Goal: Task Accomplishment & Management: Manage account settings

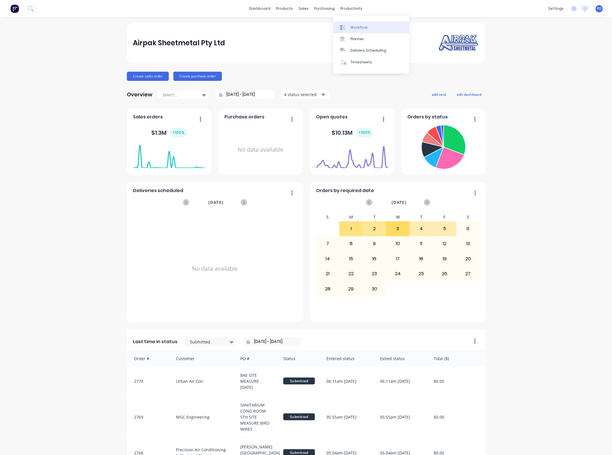
click at [345, 31] on link "Workflow" at bounding box center [371, 27] width 76 height 11
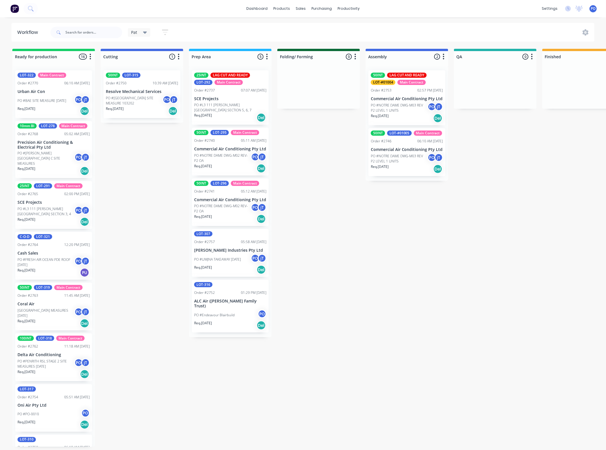
click at [26, 94] on p "Urban Air Con" at bounding box center [53, 91] width 72 height 5
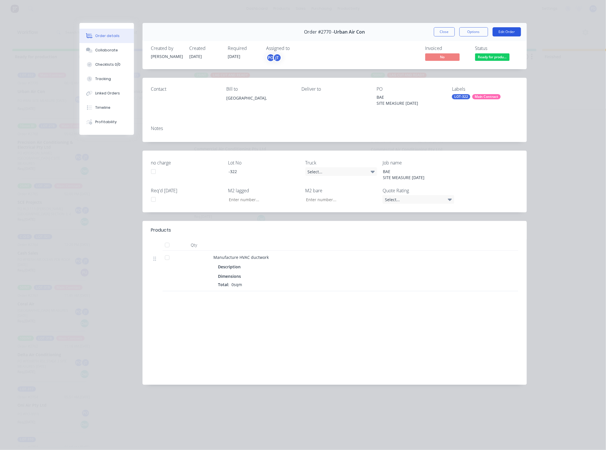
click at [498, 28] on button "Edit Order" at bounding box center [507, 31] width 28 height 9
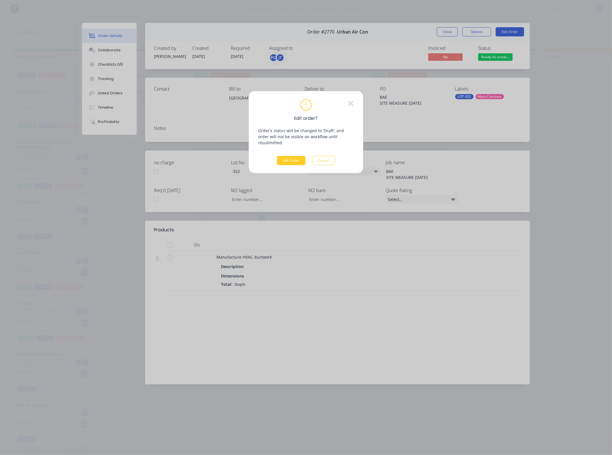
click at [283, 156] on button "Edit Order" at bounding box center [291, 160] width 28 height 9
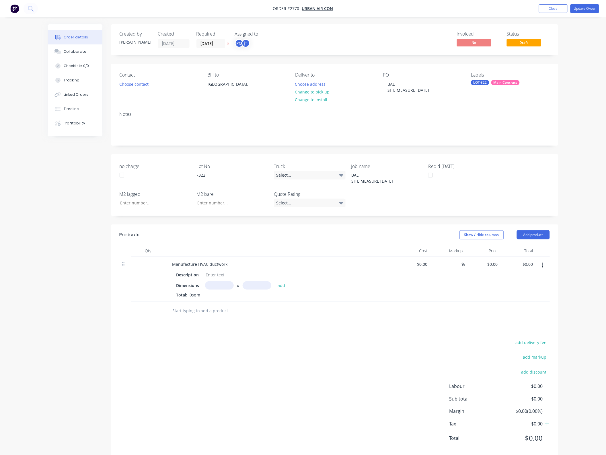
click at [545, 266] on button "button" at bounding box center [542, 265] width 13 height 10
click at [530, 313] on div "Delete" at bounding box center [523, 315] width 44 height 8
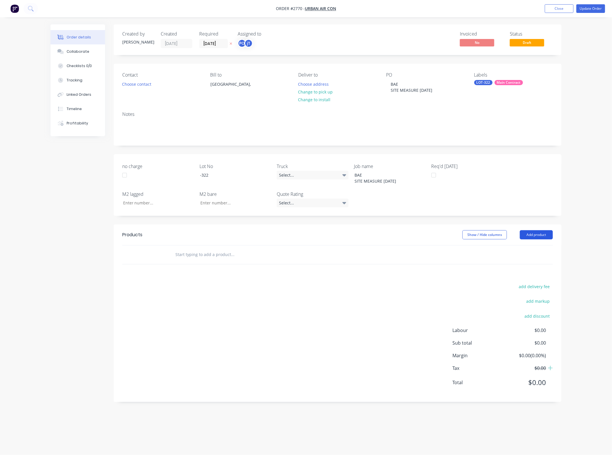
click at [535, 235] on button "Add product" at bounding box center [536, 234] width 33 height 9
click at [521, 267] on button "Product Kit" at bounding box center [525, 272] width 55 height 11
click at [522, 283] on div "Back" at bounding box center [525, 284] width 44 height 8
click at [528, 259] on div "Basic product" at bounding box center [525, 261] width 44 height 8
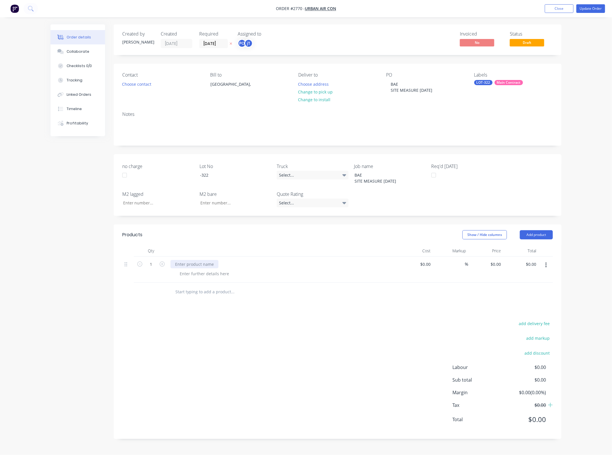
click at [177, 263] on div at bounding box center [194, 264] width 48 height 8
click at [536, 266] on input "0.00" at bounding box center [531, 264] width 13 height 8
type input "1200"
type input "$1,200.00"
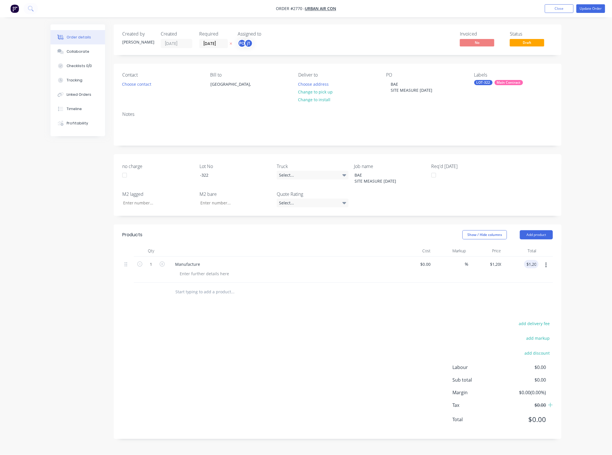
click at [352, 354] on div "add delivery fee add markup add discount Labour $0.00 Sub total $0.00 Margin $0…" at bounding box center [337, 375] width 430 height 111
click at [590, 13] on button "Update Order" at bounding box center [590, 8] width 29 height 9
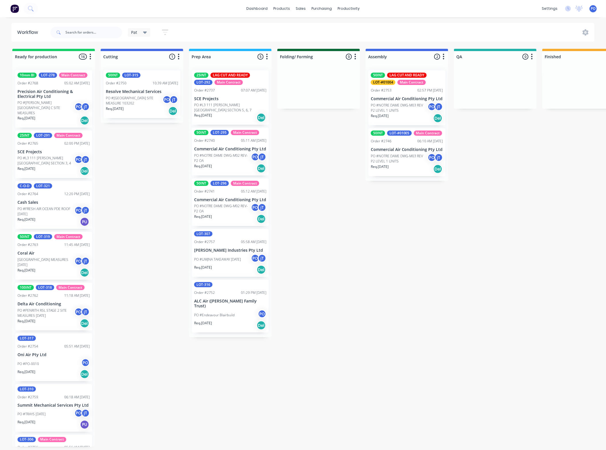
click at [141, 106] on div "Req. [DATE] Del" at bounding box center [142, 111] width 72 height 10
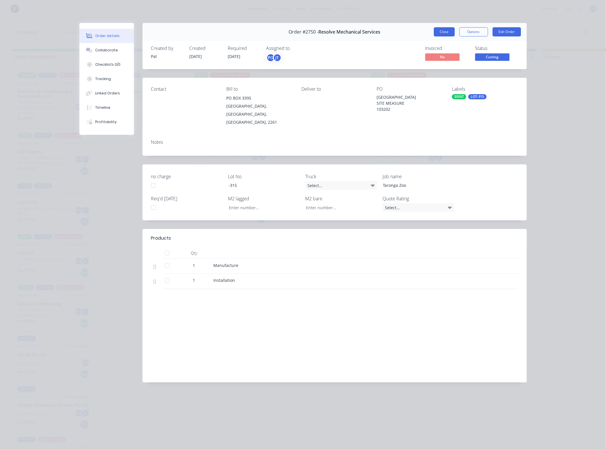
click at [452, 34] on button "Close" at bounding box center [444, 31] width 21 height 9
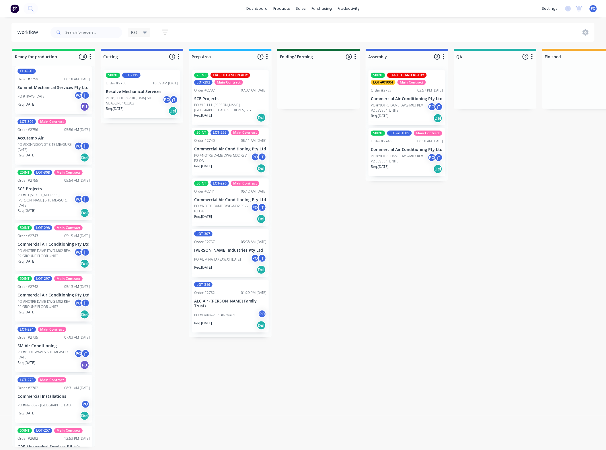
scroll to position [440, 0]
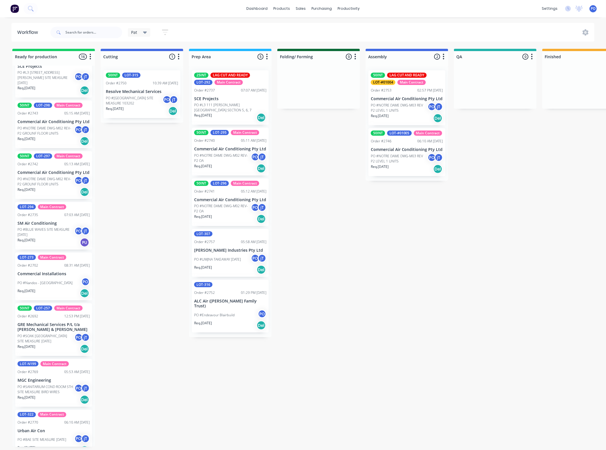
click at [40, 429] on p "Urban Air Con" at bounding box center [53, 431] width 72 height 5
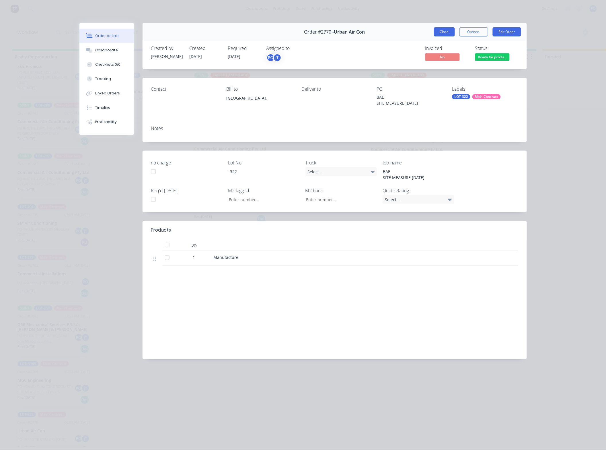
click at [442, 29] on button "Close" at bounding box center [444, 31] width 21 height 9
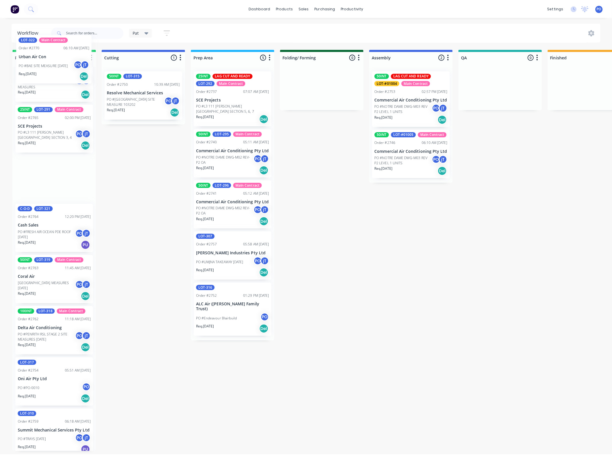
scroll to position [0, 0]
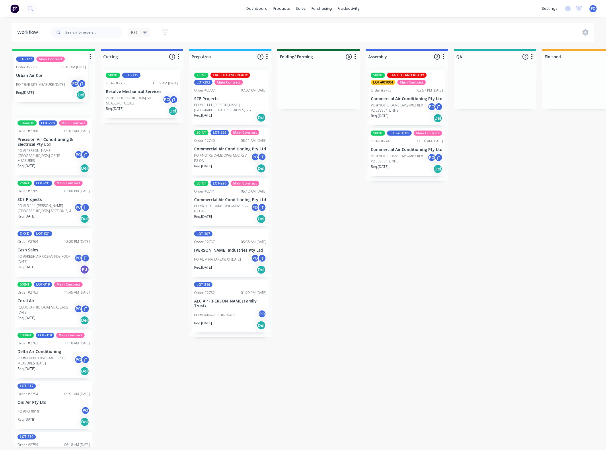
drag, startPoint x: 65, startPoint y: 425, endPoint x: 63, endPoint y: 76, distance: 349.1
click at [63, 76] on div "10mm BI LOT-278 Main Contract Order #2768 05:02 AM [DATE] Precision Air Conditi…" at bounding box center [53, 256] width 83 height 381
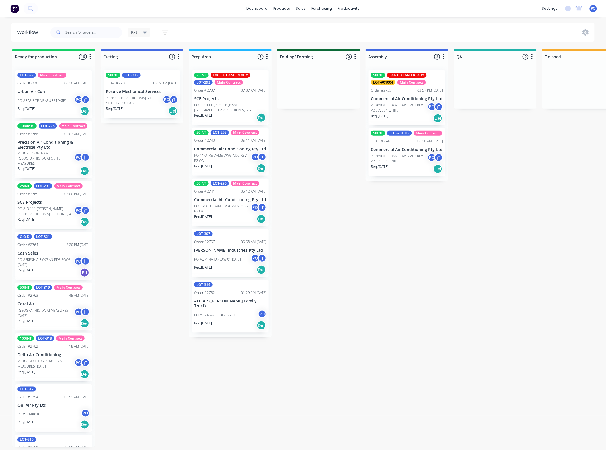
click at [121, 168] on div "Ready for production 16 Status colour #13CE66 hex #13CE66 Save Cancel Notificat…" at bounding box center [557, 255] width 1123 height 413
click at [216, 304] on div "LOT-316 Order #2752 01:29 PM [DATE] ALC Air ([PERSON_NAME] Family Trust) PO #En…" at bounding box center [230, 306] width 77 height 53
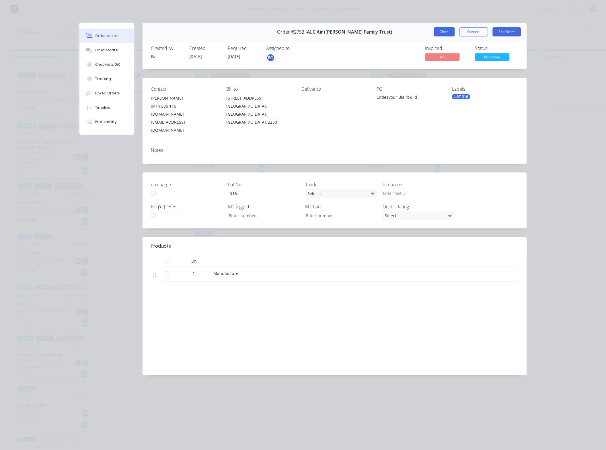
click at [449, 34] on button "Close" at bounding box center [444, 31] width 21 height 9
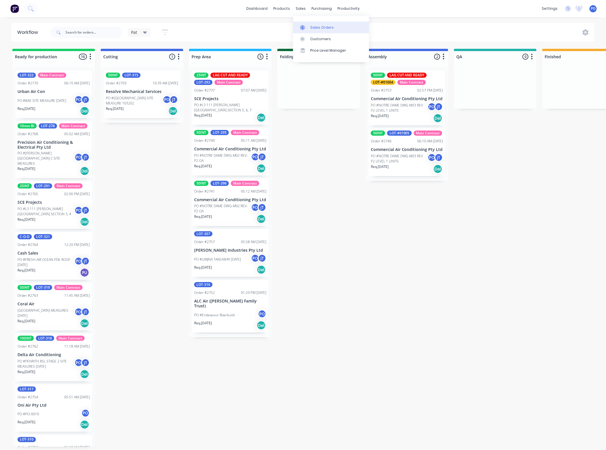
click at [308, 26] on div at bounding box center [304, 27] width 9 height 5
